Goal: Task Accomplishment & Management: Use online tool/utility

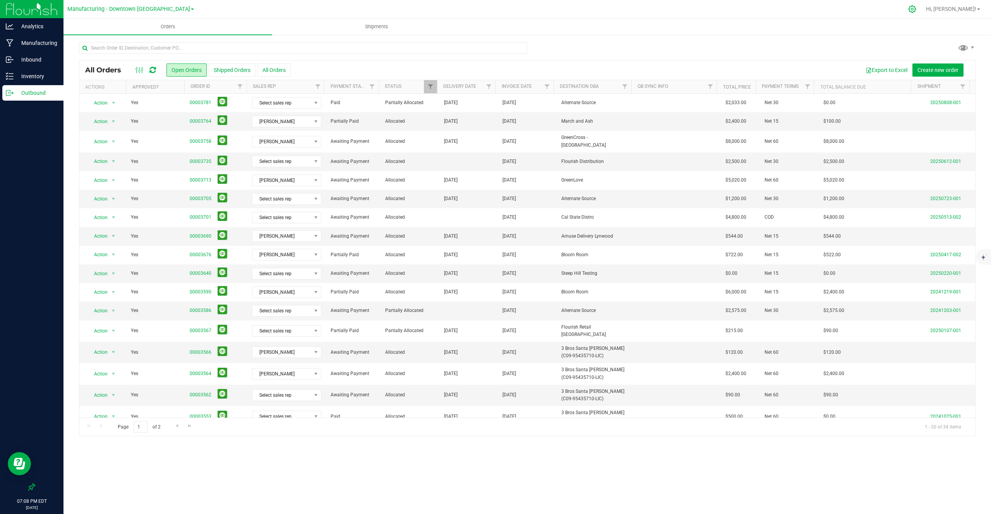
click at [916, 10] on icon at bounding box center [912, 9] width 8 height 8
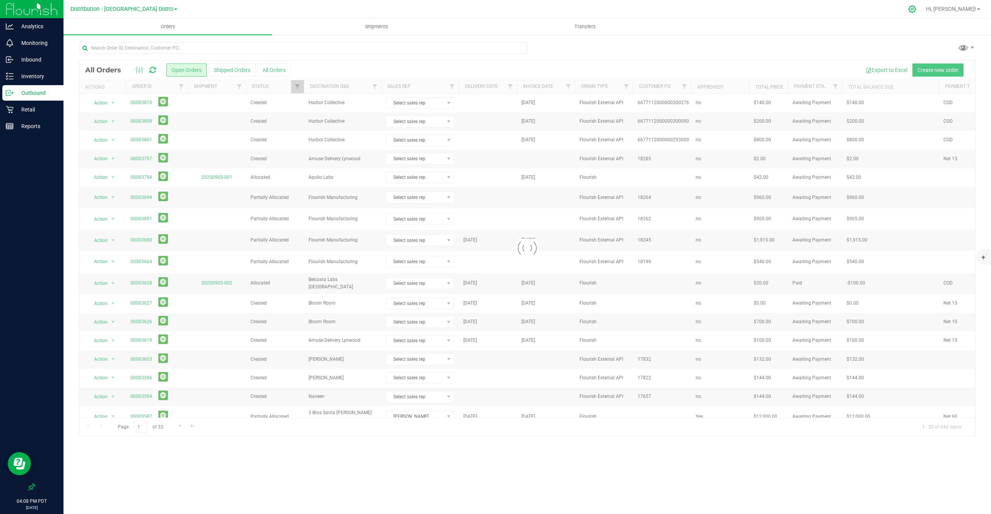
click at [918, 5] on div at bounding box center [912, 9] width 11 height 8
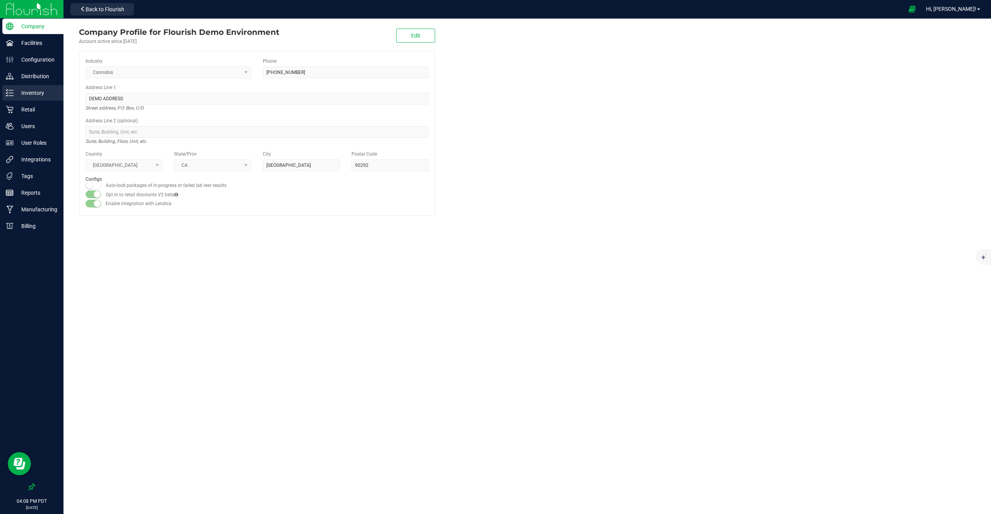
click at [52, 97] on p "Inventory" at bounding box center [37, 92] width 46 height 9
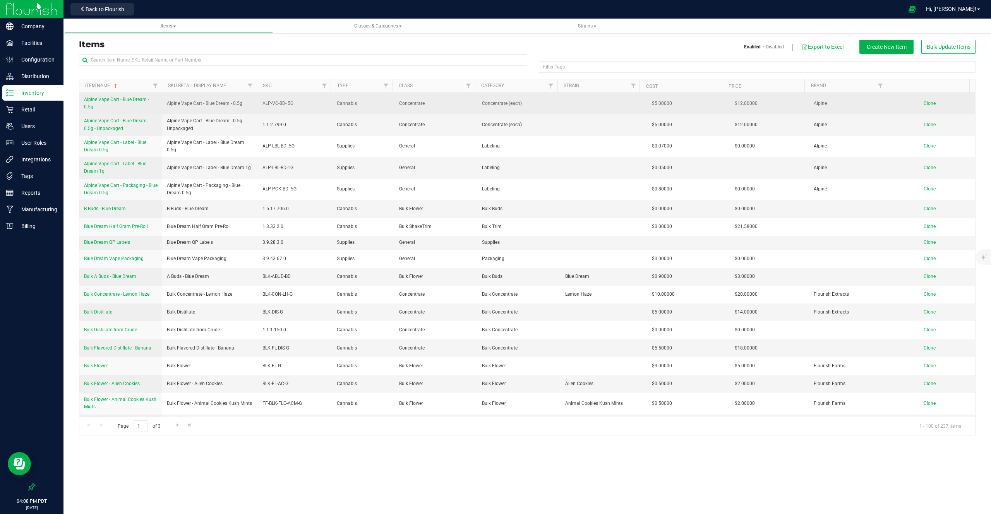
click at [112, 103] on link "Alpine Vape Cart - Blue Dream - 0.5g" at bounding box center [121, 103] width 74 height 15
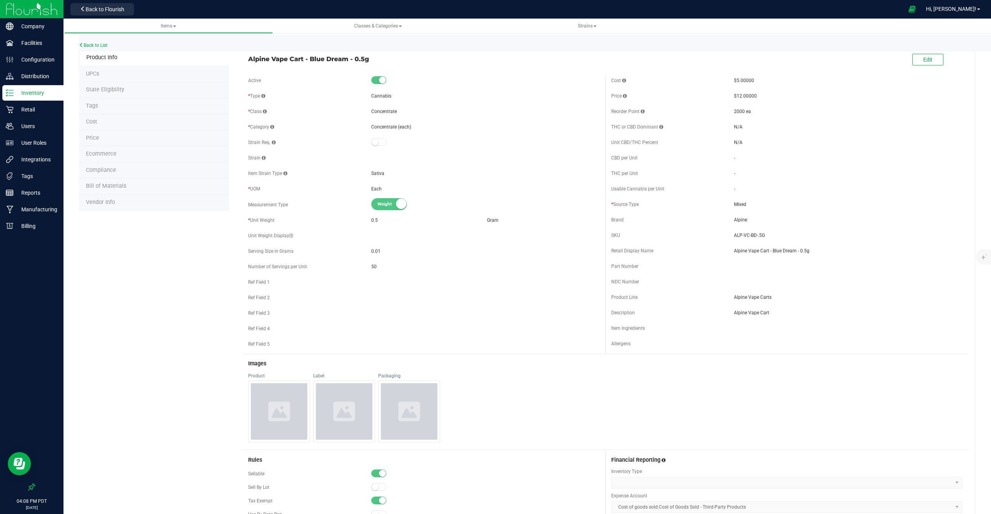
click at [107, 103] on li "Tags" at bounding box center [153, 106] width 149 height 16
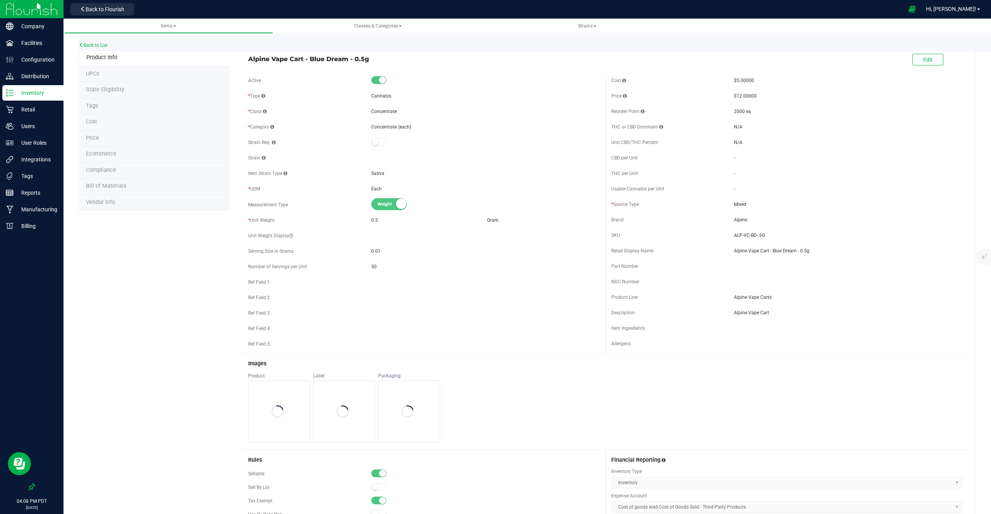
click at [107, 103] on li "Tags" at bounding box center [153, 106] width 149 height 16
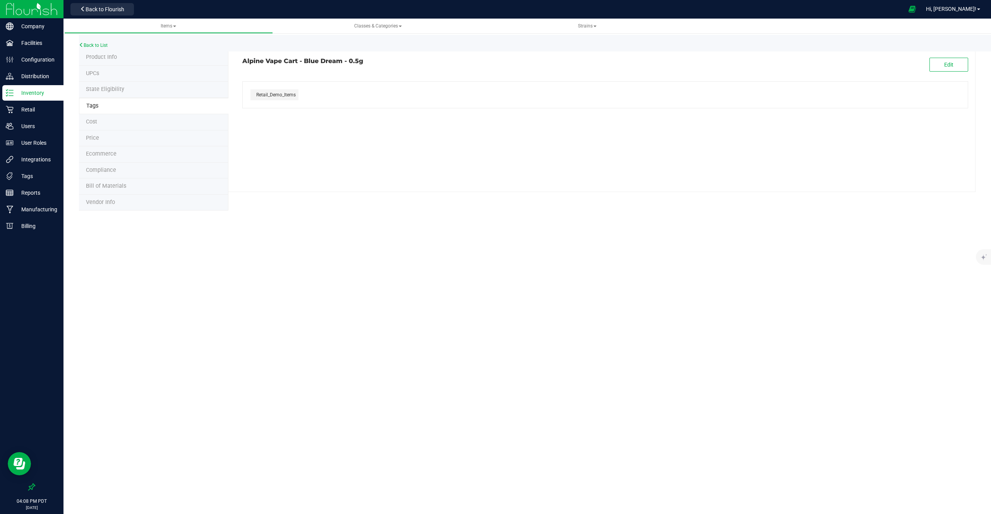
click at [107, 42] on div "Back to List" at bounding box center [574, 43] width 991 height 17
click at [103, 44] on link "Back to List" at bounding box center [93, 45] width 29 height 5
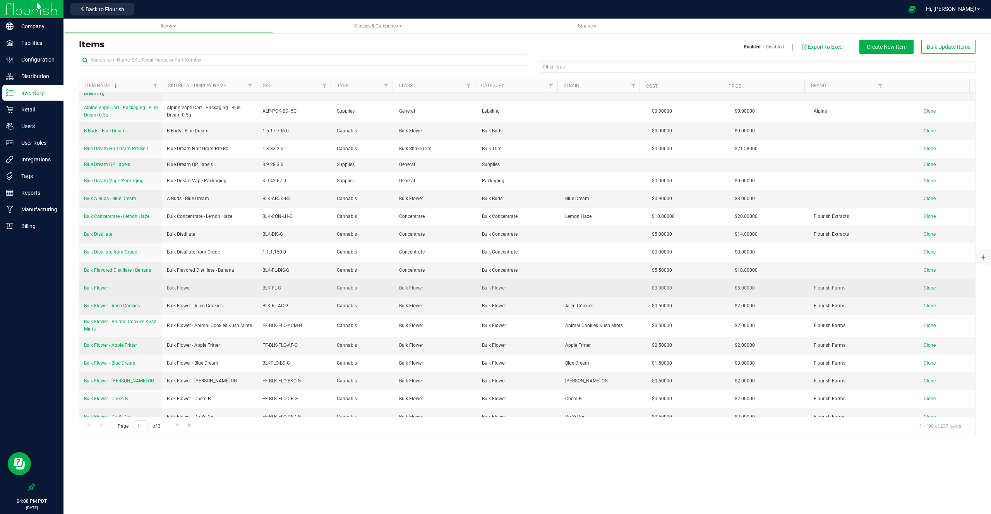
scroll to position [93, 0]
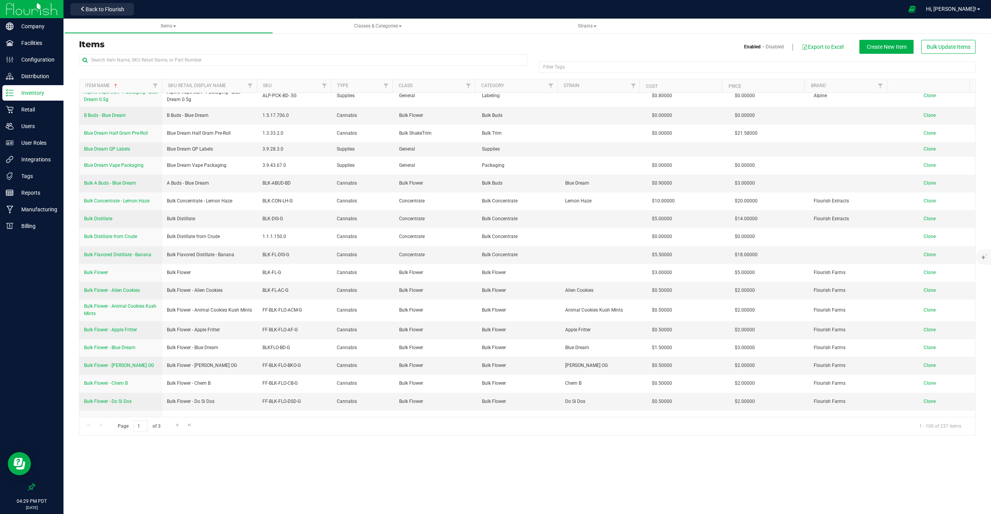
click at [120, 2] on div "Back to Flourish" at bounding box center [102, 9] width 70 height 15
click at [115, 3] on button "Back to Flourish" at bounding box center [101, 9] width 63 height 12
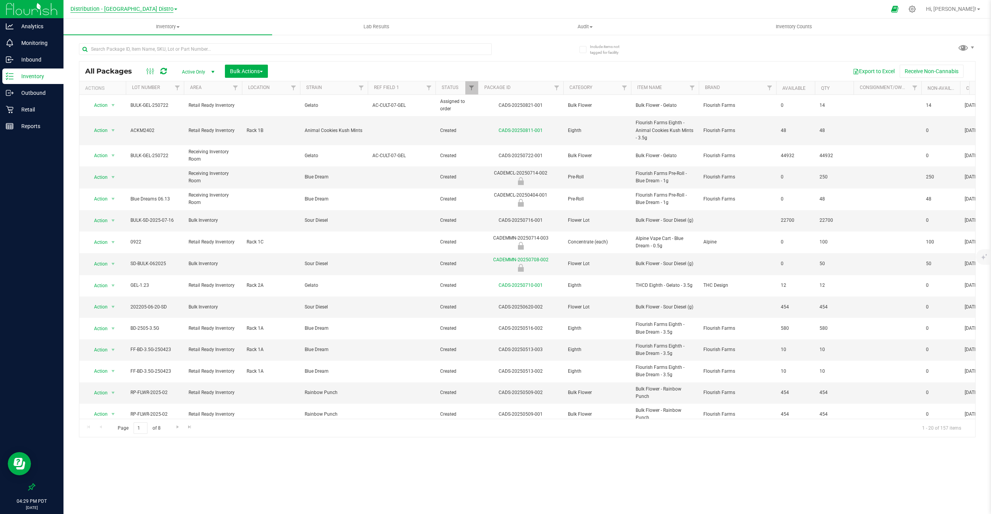
click at [119, 10] on span "Distribution - [GEOGRAPHIC_DATA] Distro" at bounding box center [121, 9] width 103 height 7
click at [104, 30] on link "Cultivation - [GEOGRAPHIC_DATA] Facility" at bounding box center [123, 27] width 113 height 10
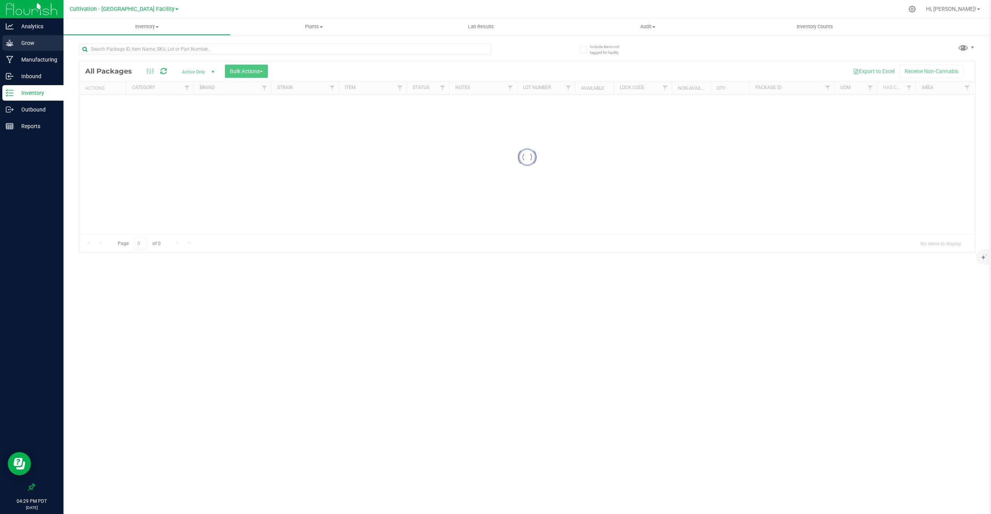
click at [43, 48] on div "Grow" at bounding box center [32, 42] width 61 height 15
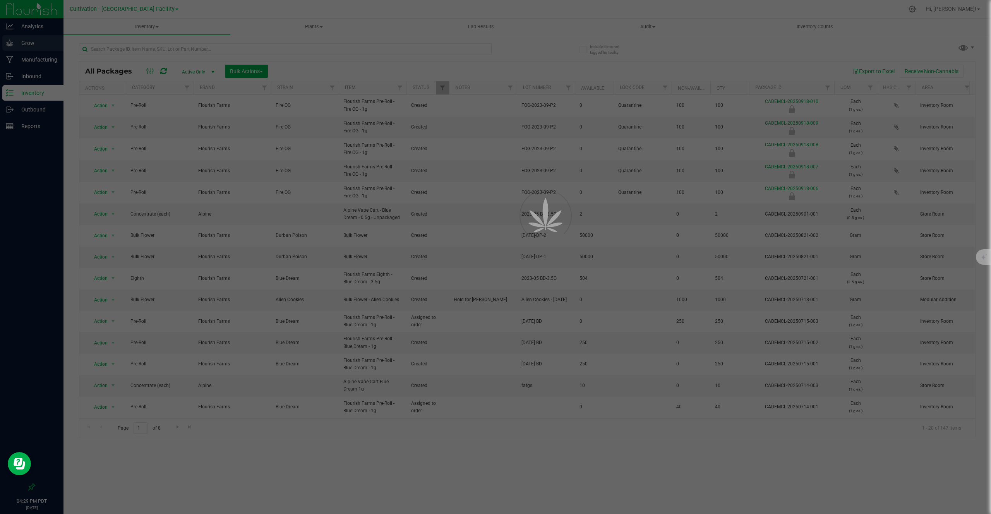
click at [43, 48] on div at bounding box center [495, 257] width 991 height 514
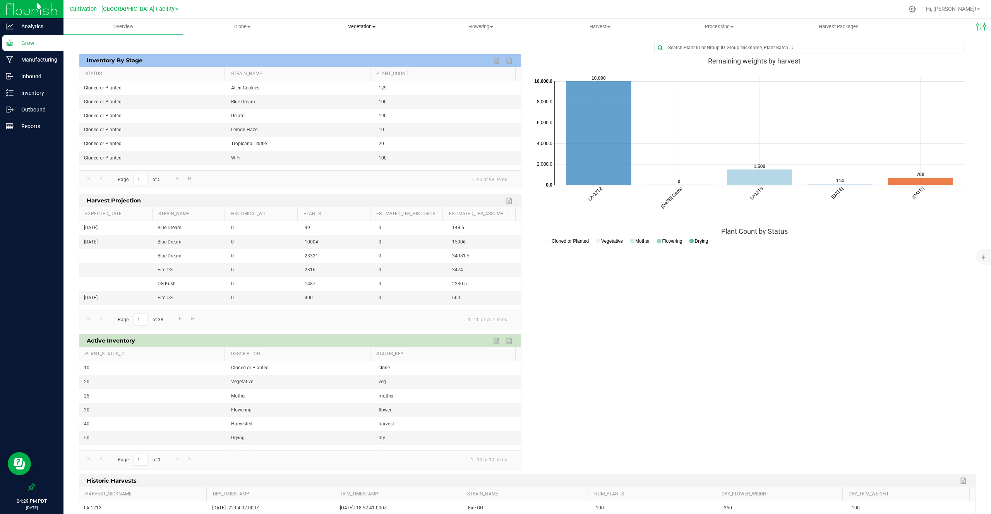
click at [358, 23] on span "Vegetation" at bounding box center [361, 26] width 118 height 7
click at [341, 46] on span "Veg groups" at bounding box center [326, 46] width 49 height 7
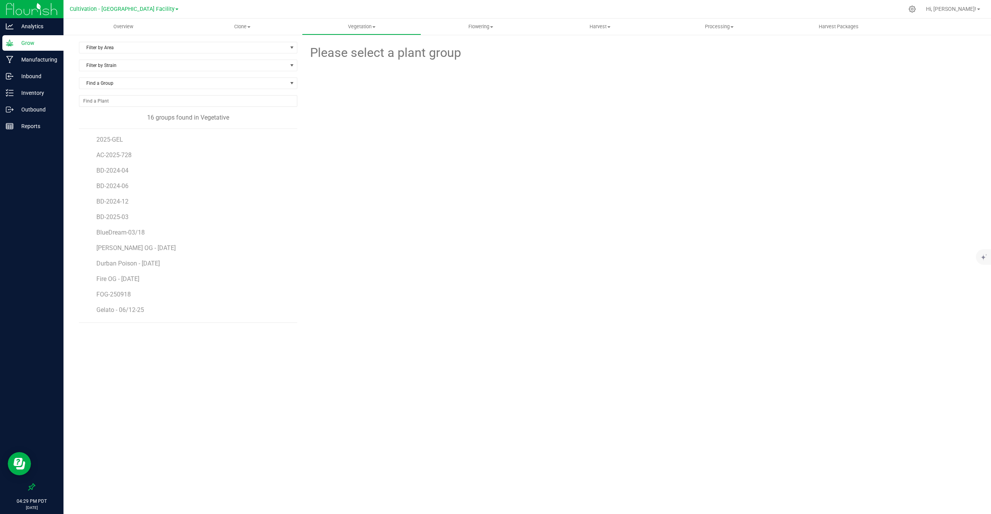
click at [105, 177] on li "BD-2024-06" at bounding box center [193, 182] width 195 height 15
click at [113, 174] on li "BD-2024-04" at bounding box center [193, 167] width 195 height 15
click at [117, 173] on span "BD-2024-04" at bounding box center [112, 170] width 33 height 7
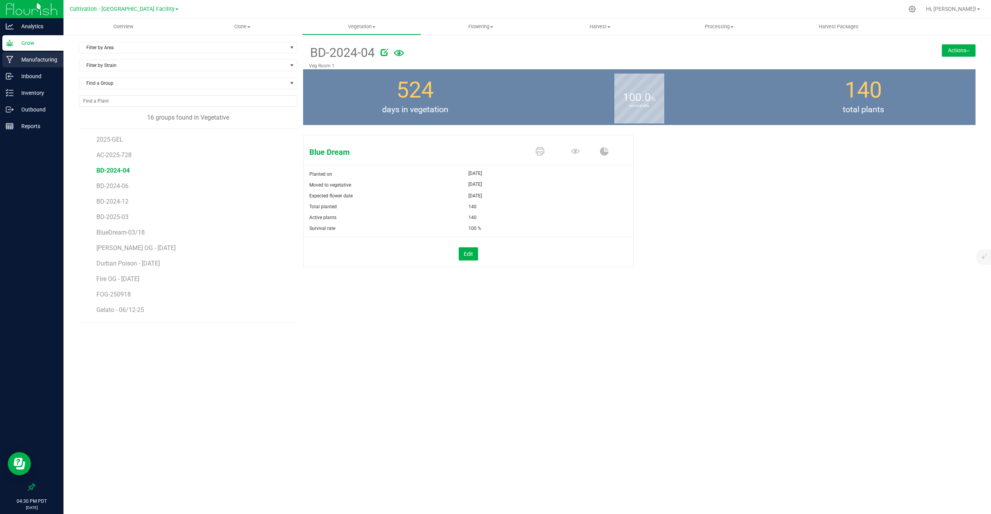
click at [52, 60] on p "Manufacturing" at bounding box center [37, 59] width 46 height 9
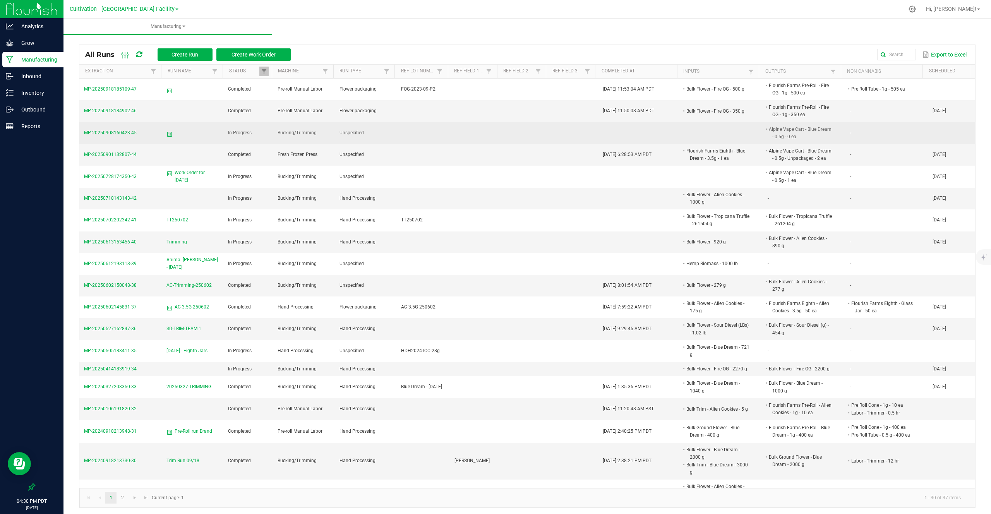
click at [123, 132] on span "MP-20250908160423-45" at bounding box center [110, 132] width 53 height 5
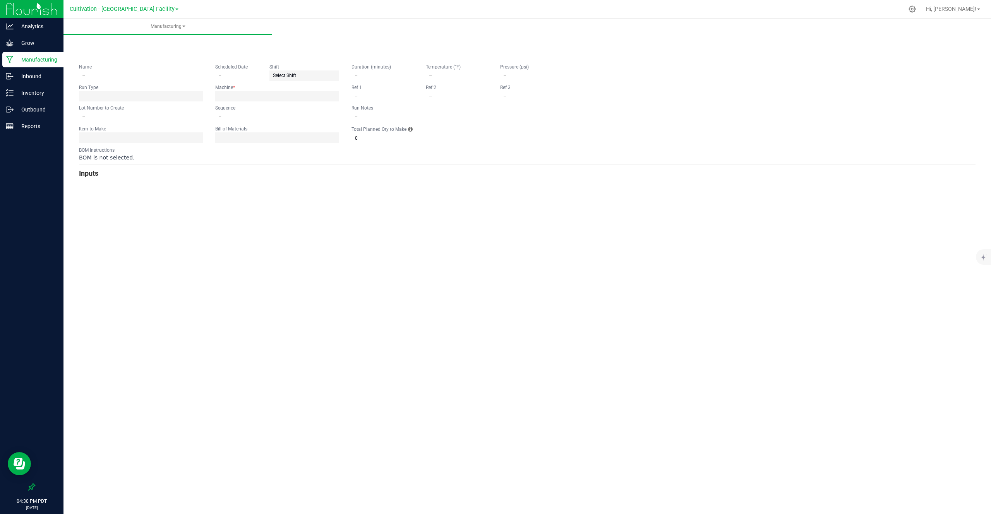
type input "0"
type input "2"
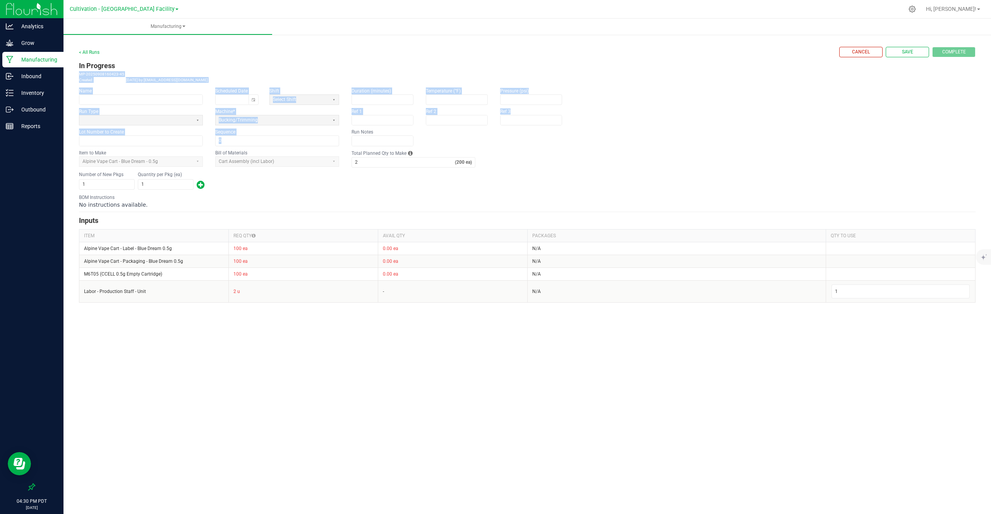
drag, startPoint x: 490, startPoint y: 70, endPoint x: 550, endPoint y: 143, distance: 95.2
click at [550, 143] on form "< All Runs Cancel Save Complete In Progress MP-20250908160423-45 Created: [DATE…" at bounding box center [527, 175] width 897 height 256
click at [550, 143] on fieldset "Duration (minutes) Temperature (°F) Pressure (psi) Ref 1 Ref 2 Ref 3 Run Notes" at bounding box center [462, 116] width 223 height 58
click at [89, 51] on link "< All Runs" at bounding box center [89, 52] width 21 height 5
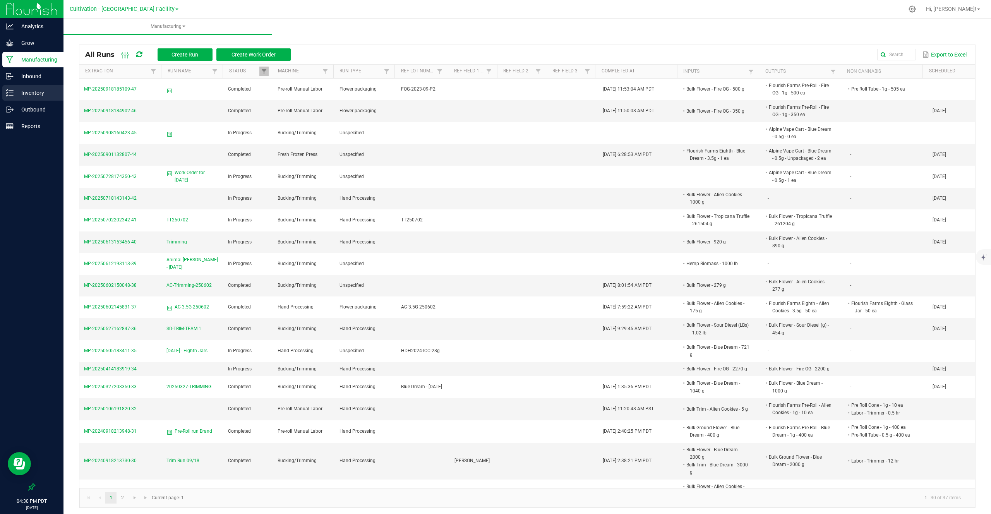
click at [39, 96] on p "Inventory" at bounding box center [37, 92] width 46 height 9
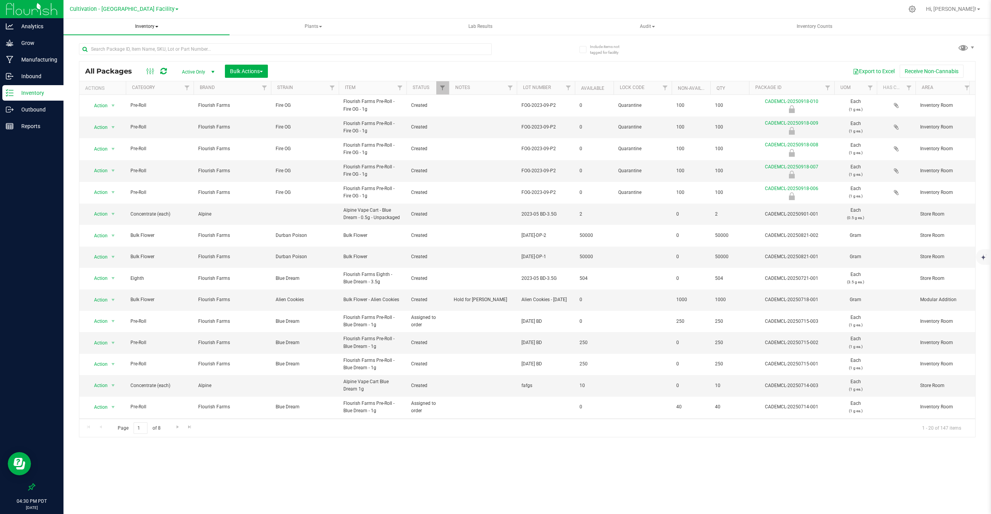
click at [158, 29] on span "Inventory" at bounding box center [146, 27] width 166 height 16
click at [123, 89] on li "From bill of materials" at bounding box center [146, 92] width 145 height 9
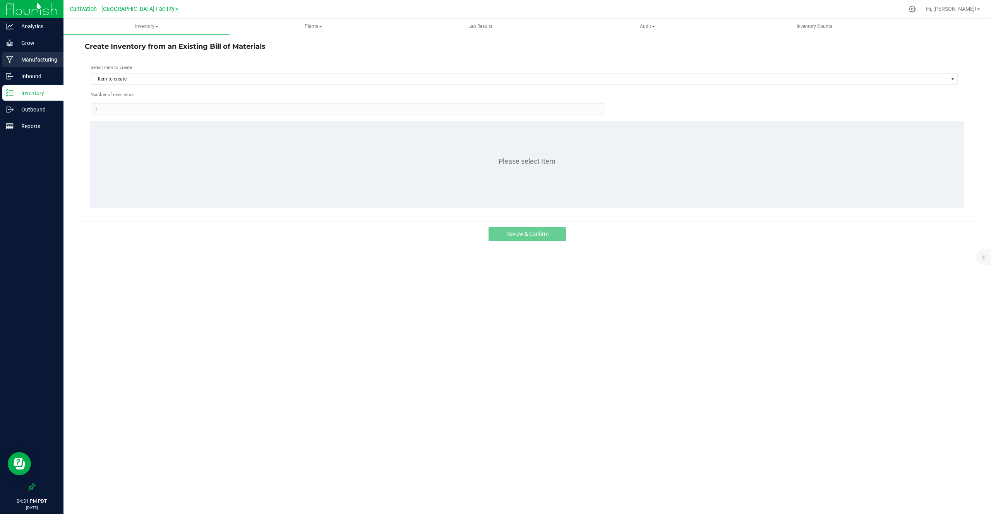
click at [37, 57] on p "Manufacturing" at bounding box center [37, 59] width 46 height 9
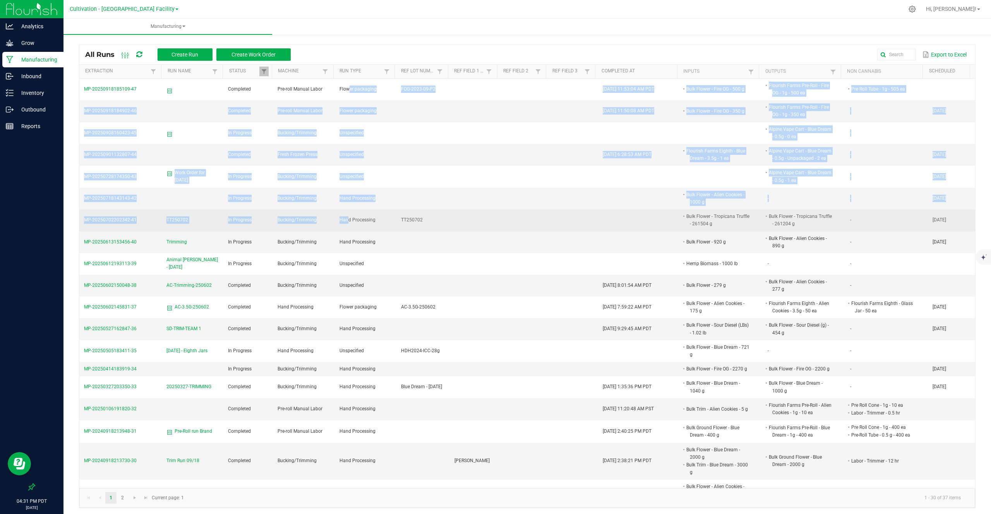
drag, startPoint x: 342, startPoint y: 89, endPoint x: 341, endPoint y: 220, distance: 130.8
click at [341, 220] on tbody "MP-20250918185109-47 Completed Pre-roll Manual Labor Flower packaging FOG-2023-…" at bounding box center [527, 449] width 896 height 740
click at [341, 220] on span "Hand Processing" at bounding box center [357, 219] width 36 height 5
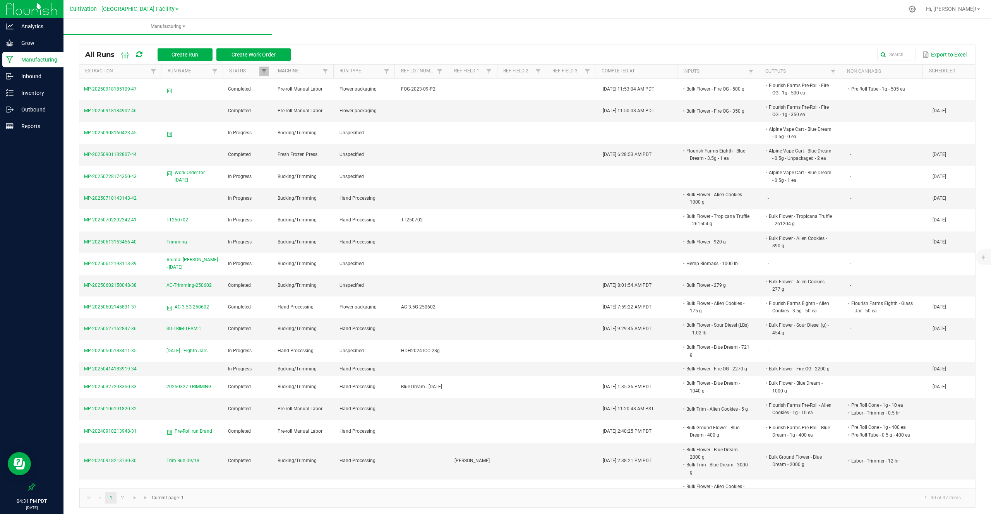
click at [138, 50] on span at bounding box center [139, 54] width 6 height 13
click at [128, 55] on ellipse at bounding box center [128, 55] width 2 height 2
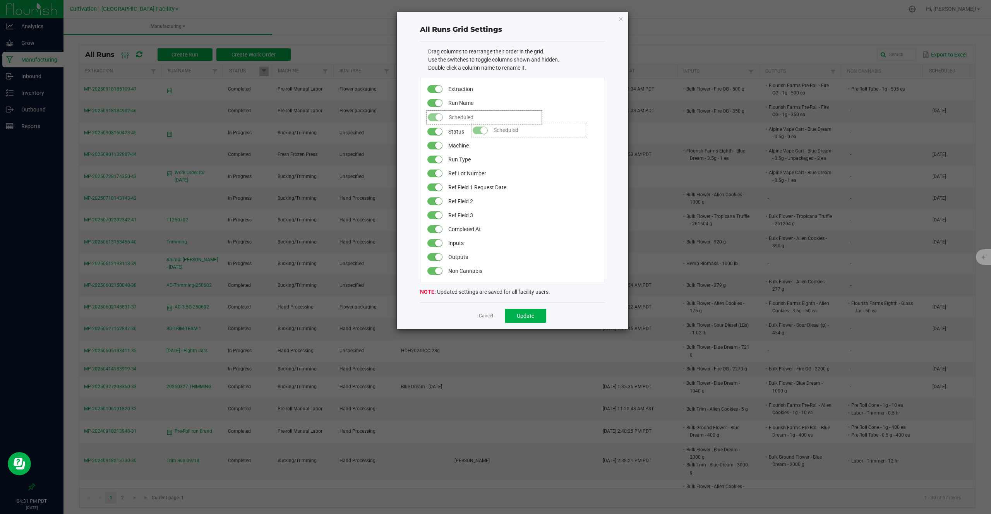
drag, startPoint x: 453, startPoint y: 265, endPoint x: 467, endPoint y: 118, distance: 147.4
click at [518, 319] on button "Update" at bounding box center [525, 315] width 41 height 14
